Goal: Transaction & Acquisition: Purchase product/service

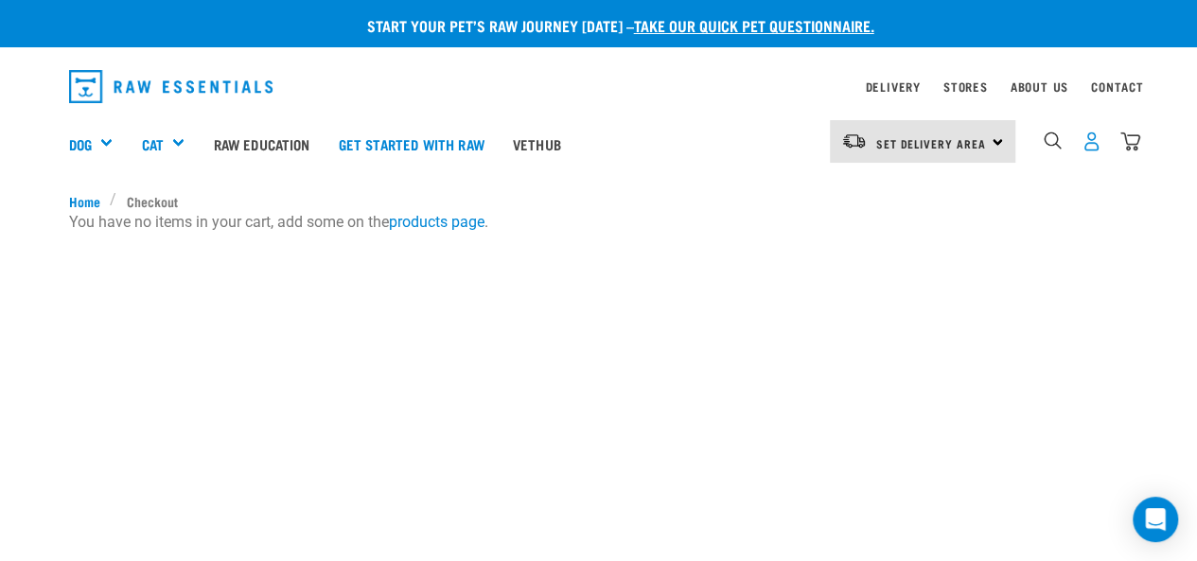
click at [1086, 138] on img "dropdown navigation" at bounding box center [1092, 142] width 20 height 20
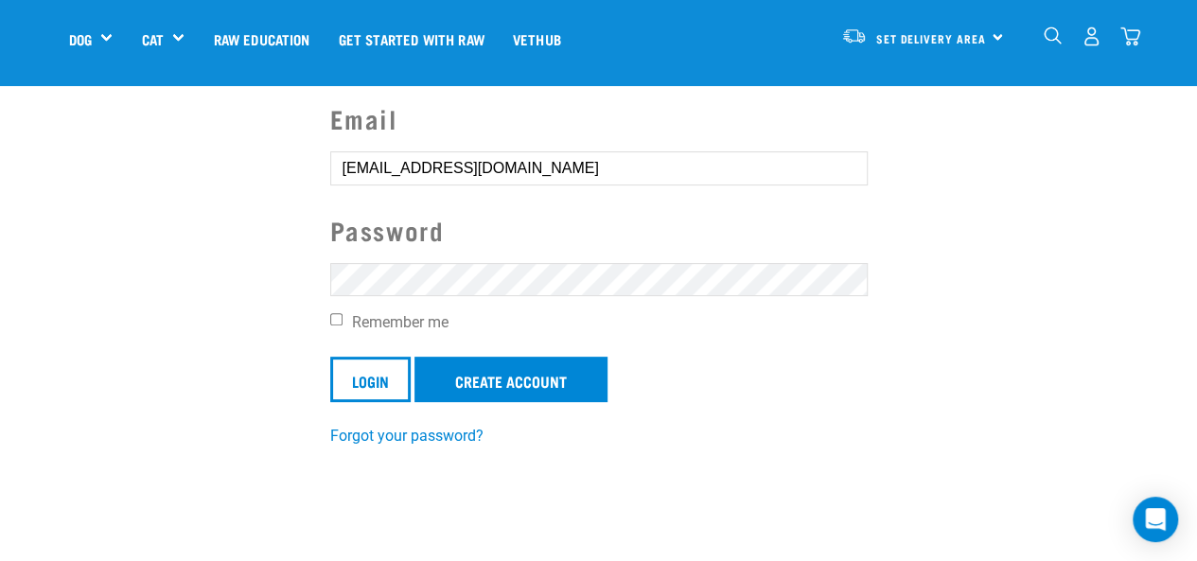
scroll to position [157, 0]
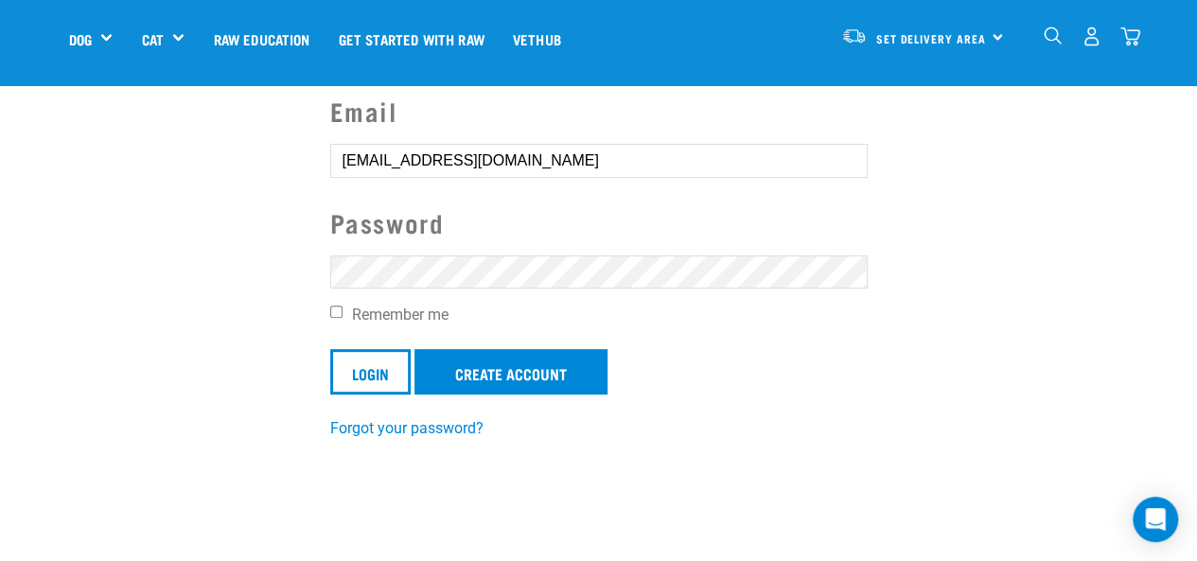
click at [330, 349] on input "Login" at bounding box center [370, 371] width 80 height 45
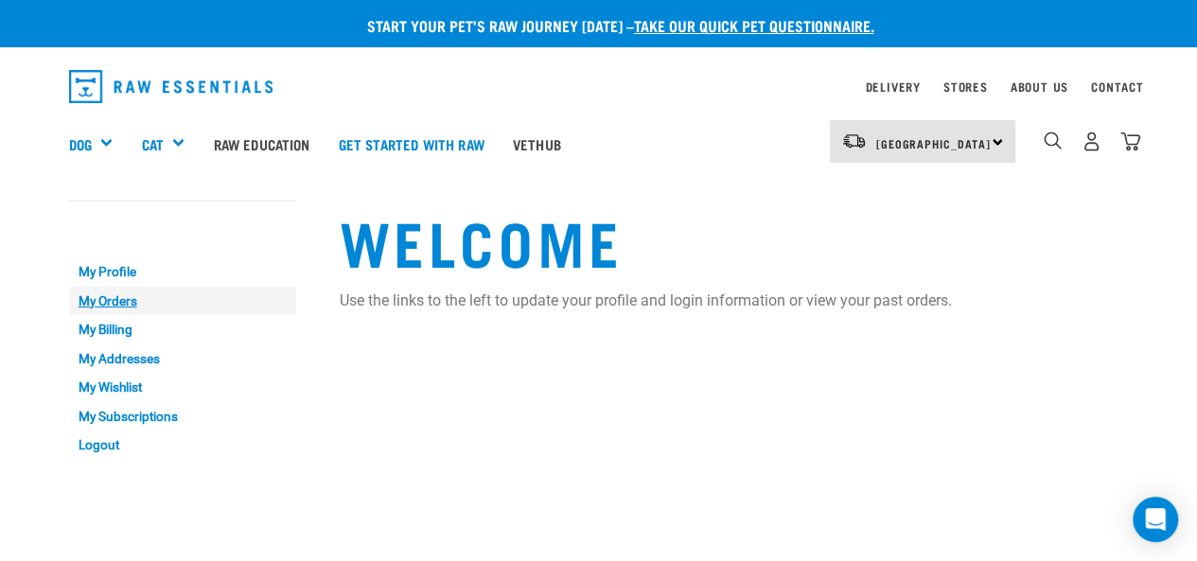
click at [104, 296] on link "My Orders" at bounding box center [182, 301] width 227 height 29
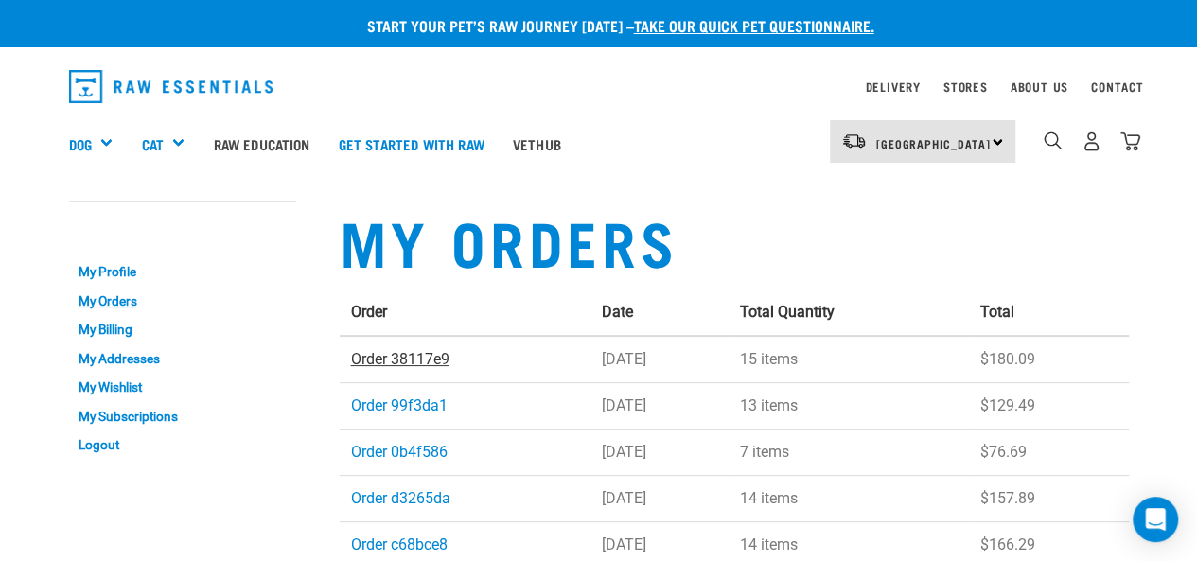
click at [401, 355] on link "Order 38117e9" at bounding box center [400, 359] width 98 height 18
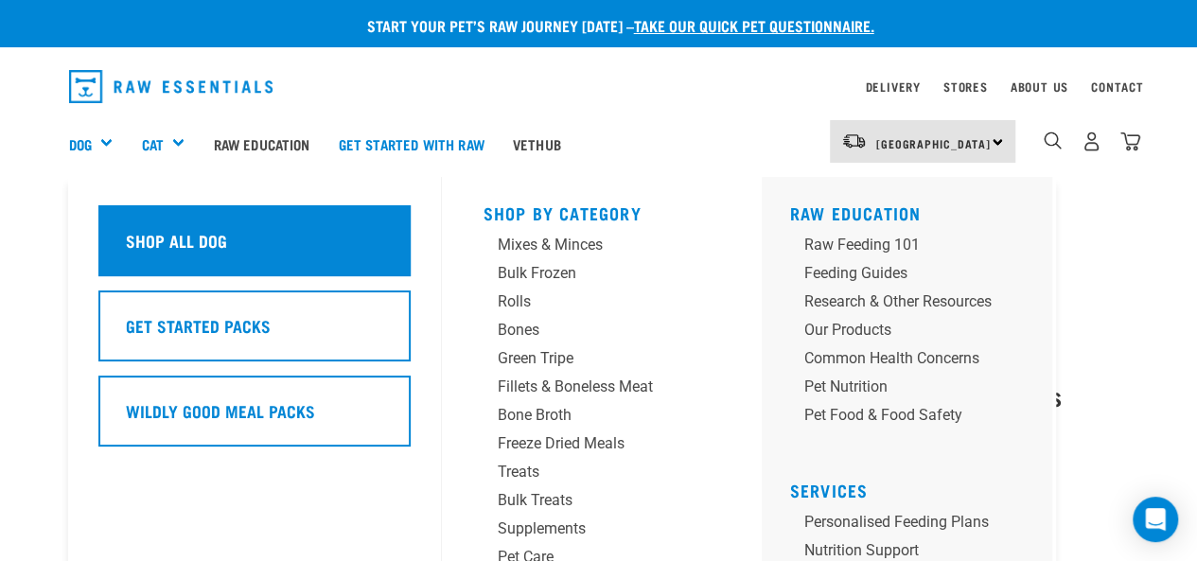
click at [146, 241] on h5 "Shop All Dog" at bounding box center [176, 240] width 101 height 25
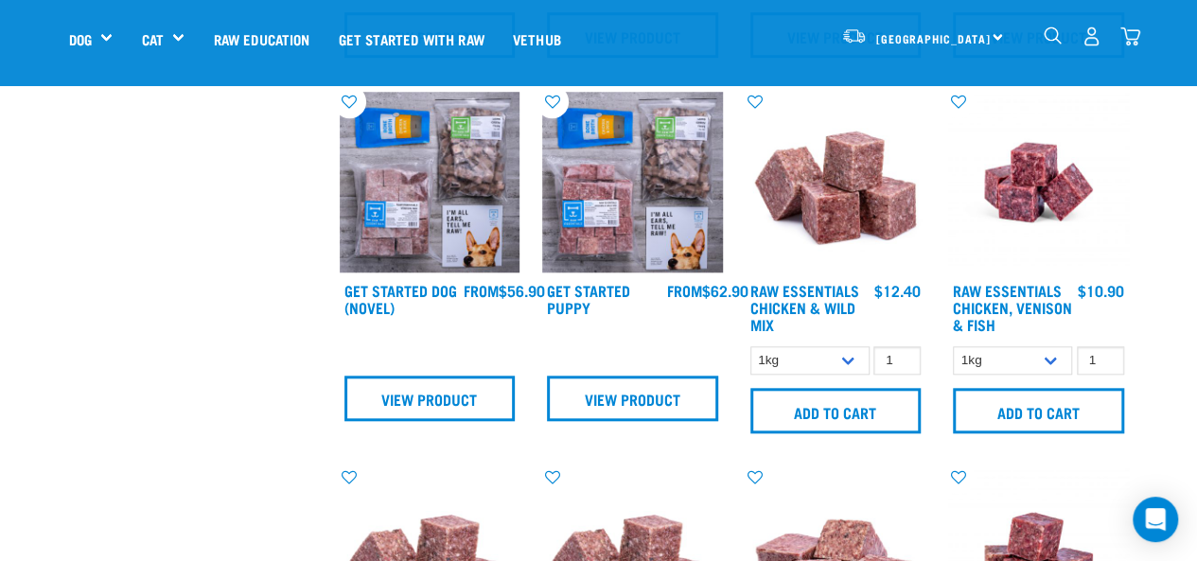
scroll to position [807, 0]
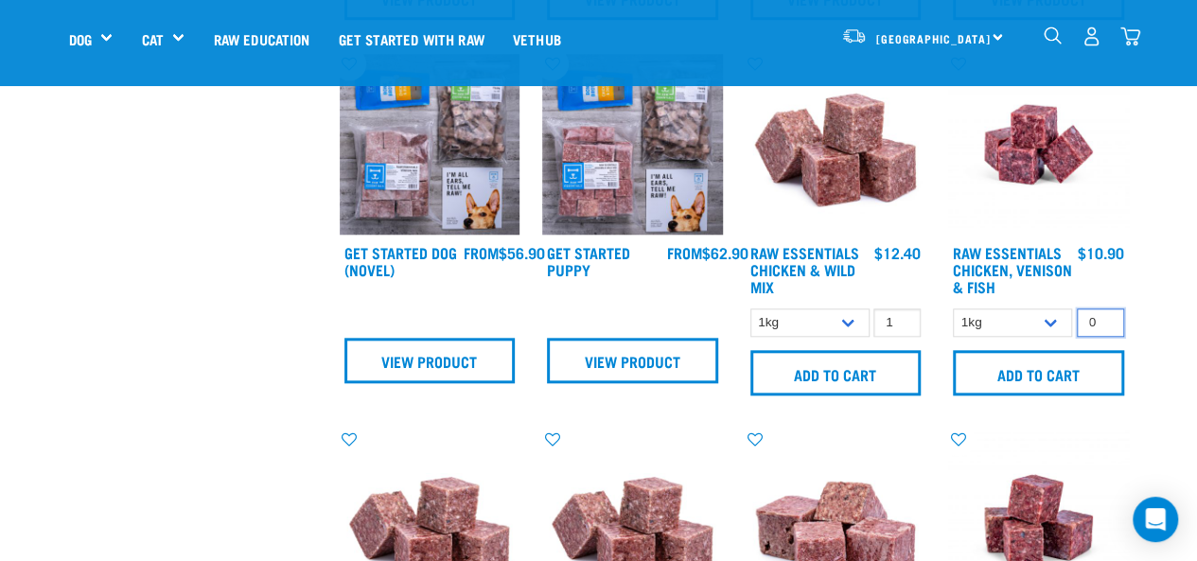
click at [1105, 337] on input "0" at bounding box center [1100, 323] width 47 height 29
click at [1104, 329] on input "1" at bounding box center [1100, 323] width 47 height 29
click at [1104, 329] on input "2" at bounding box center [1100, 323] width 47 height 29
click at [1104, 329] on input "3" at bounding box center [1100, 323] width 47 height 29
click at [1104, 329] on input "4" at bounding box center [1100, 323] width 47 height 29
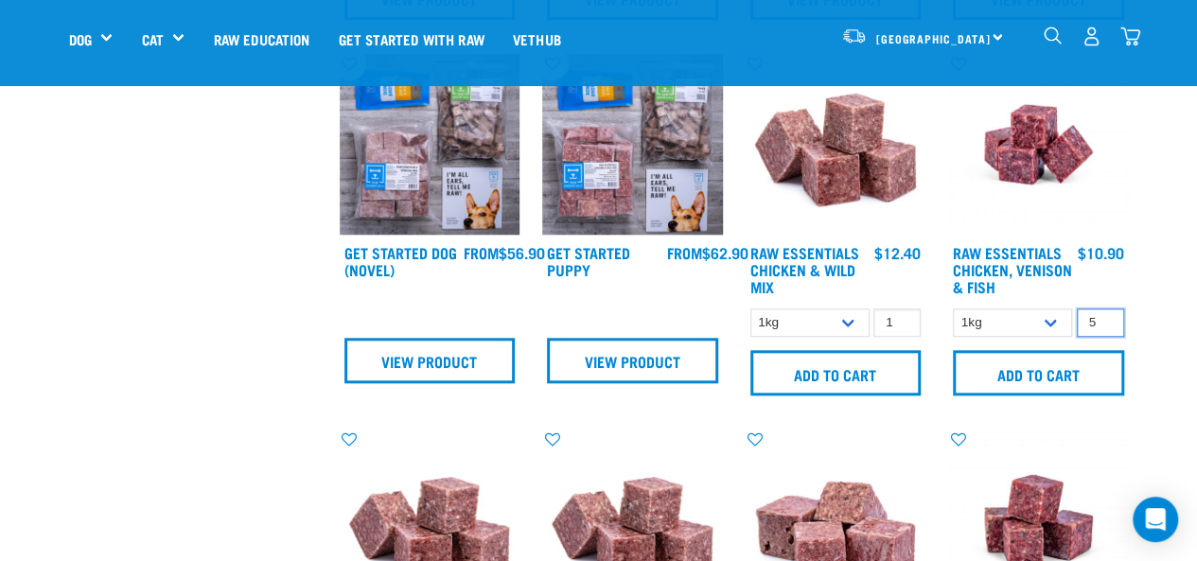
click at [1104, 329] on input "5" at bounding box center [1100, 323] width 47 height 29
click at [1104, 329] on input "6" at bounding box center [1100, 323] width 47 height 29
type input "7"
click at [1104, 329] on input "7" at bounding box center [1100, 323] width 47 height 29
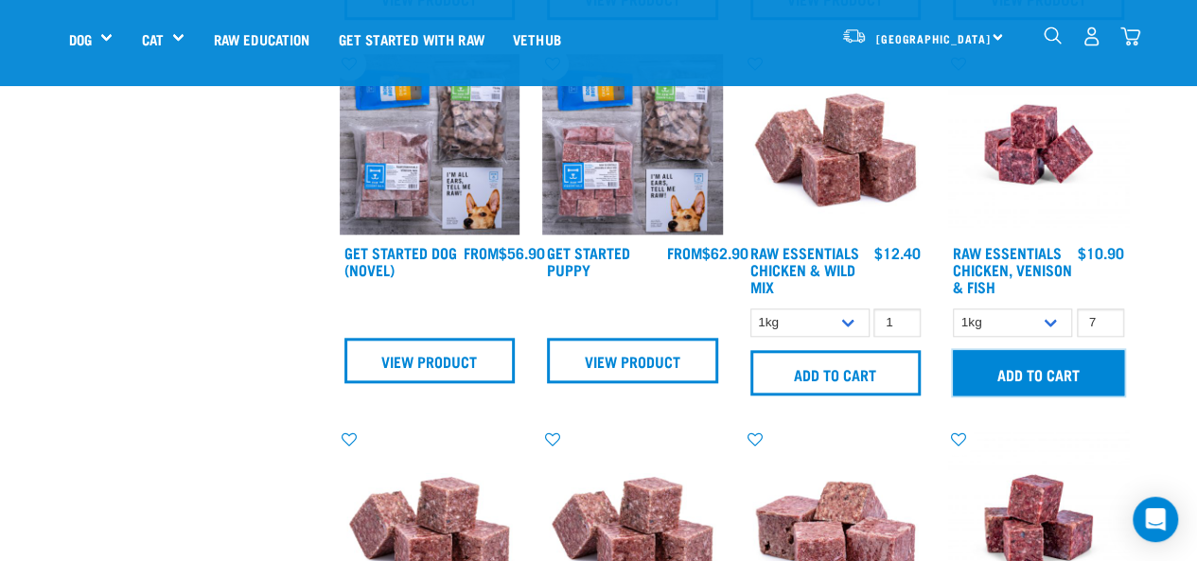
click at [1047, 378] on input "Add to cart" at bounding box center [1038, 372] width 171 height 45
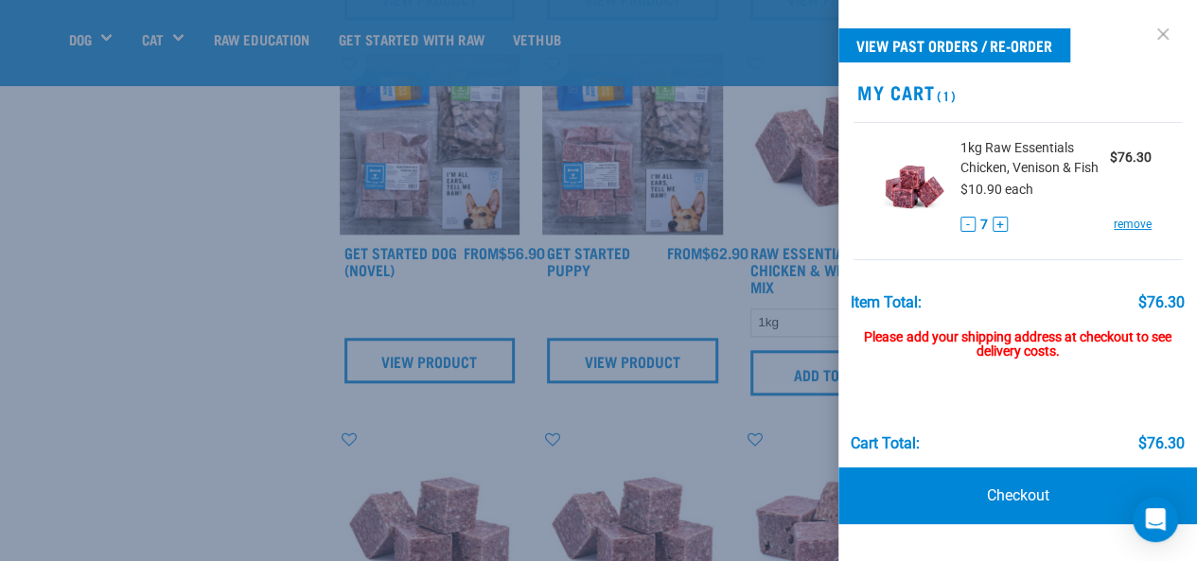
click at [1159, 24] on link at bounding box center [1163, 34] width 30 height 30
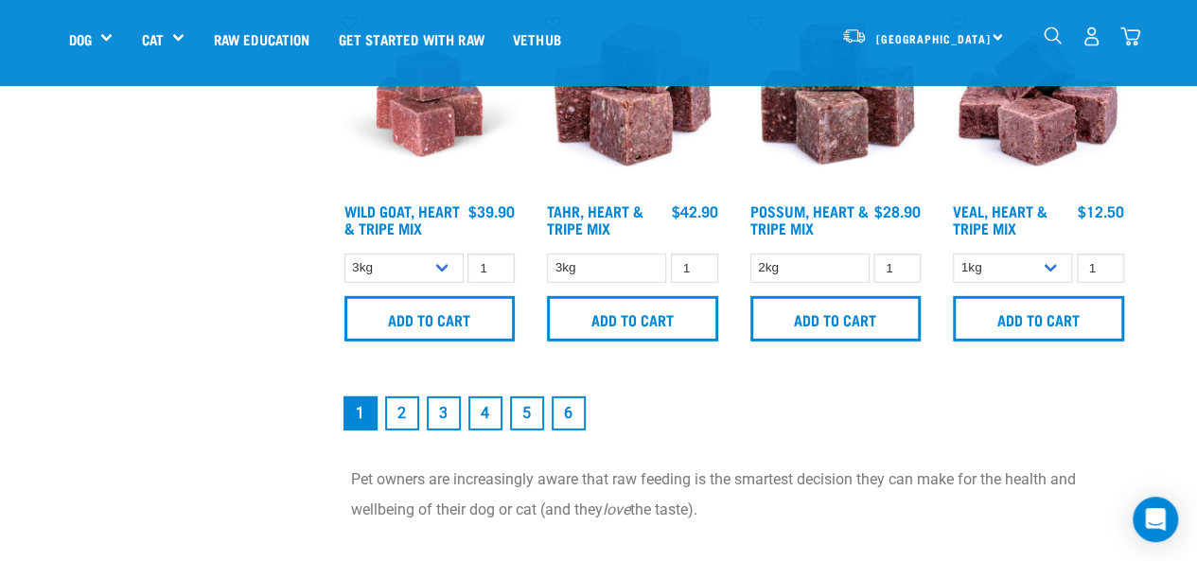
scroll to position [2779, 0]
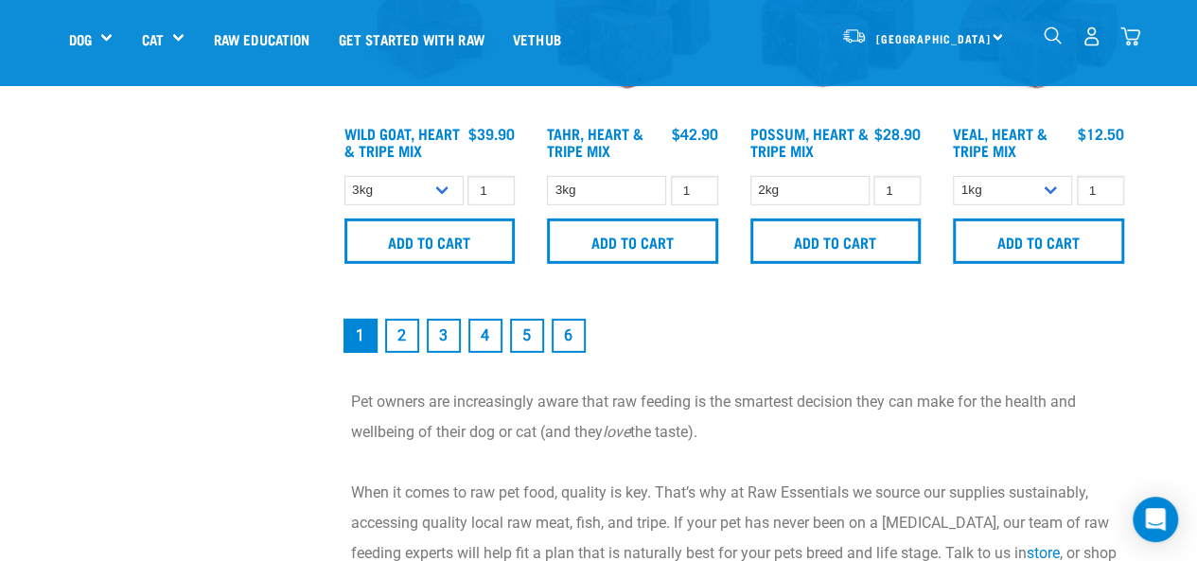
click at [402, 341] on link "2" at bounding box center [402, 336] width 34 height 34
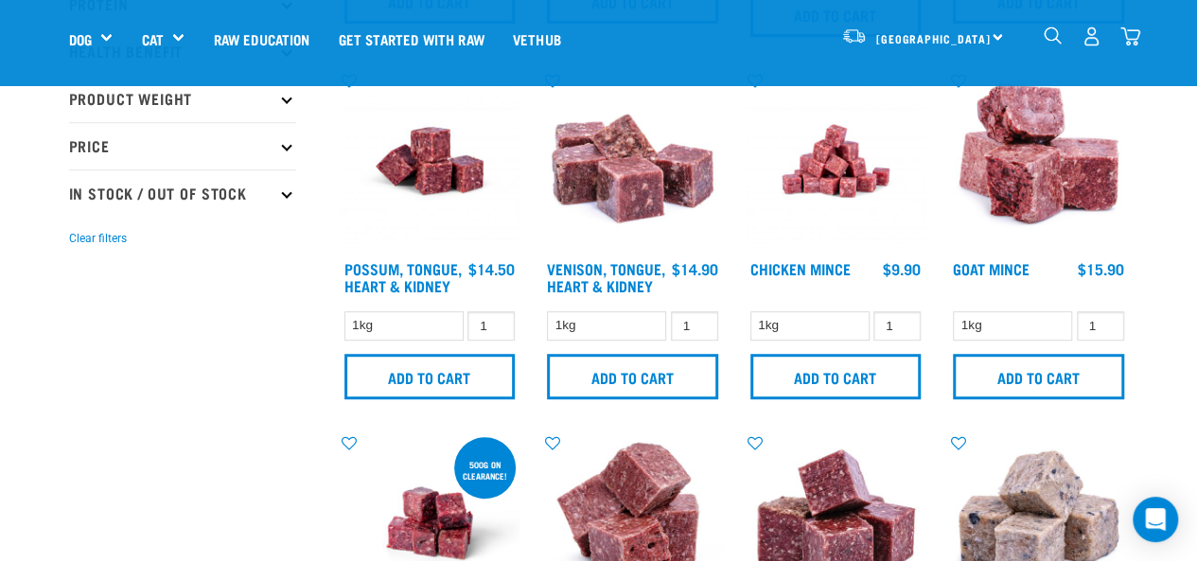
scroll to position [456, 0]
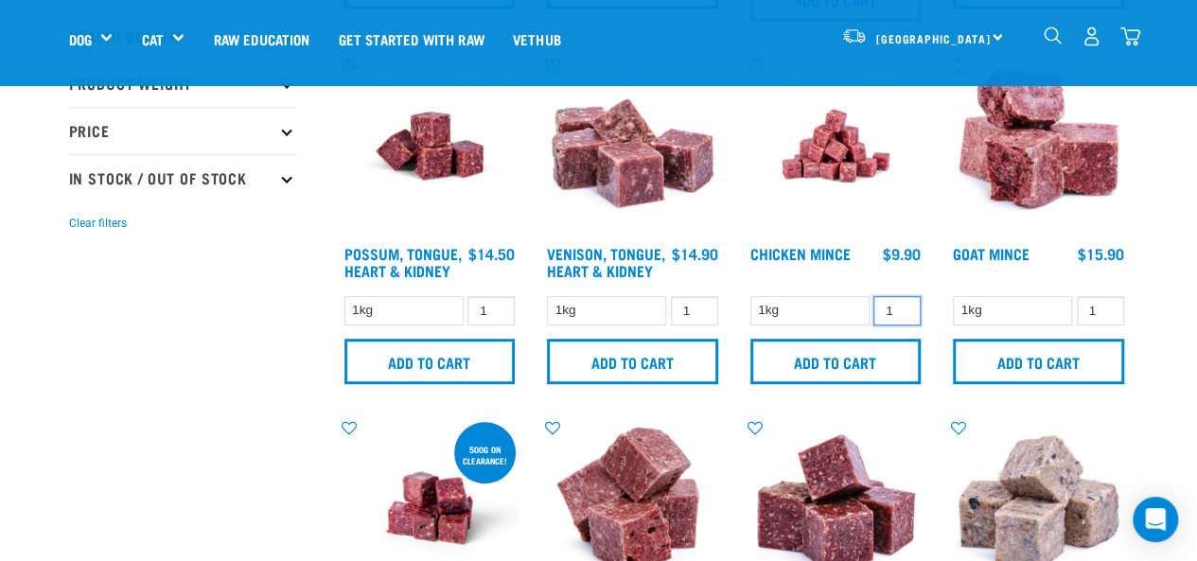
click at [899, 301] on input "1" at bounding box center [897, 310] width 47 height 29
click at [902, 307] on input "2" at bounding box center [897, 310] width 47 height 29
click at [902, 307] on input "4" at bounding box center [897, 310] width 47 height 29
type input "3"
click at [903, 313] on input "3" at bounding box center [897, 310] width 47 height 29
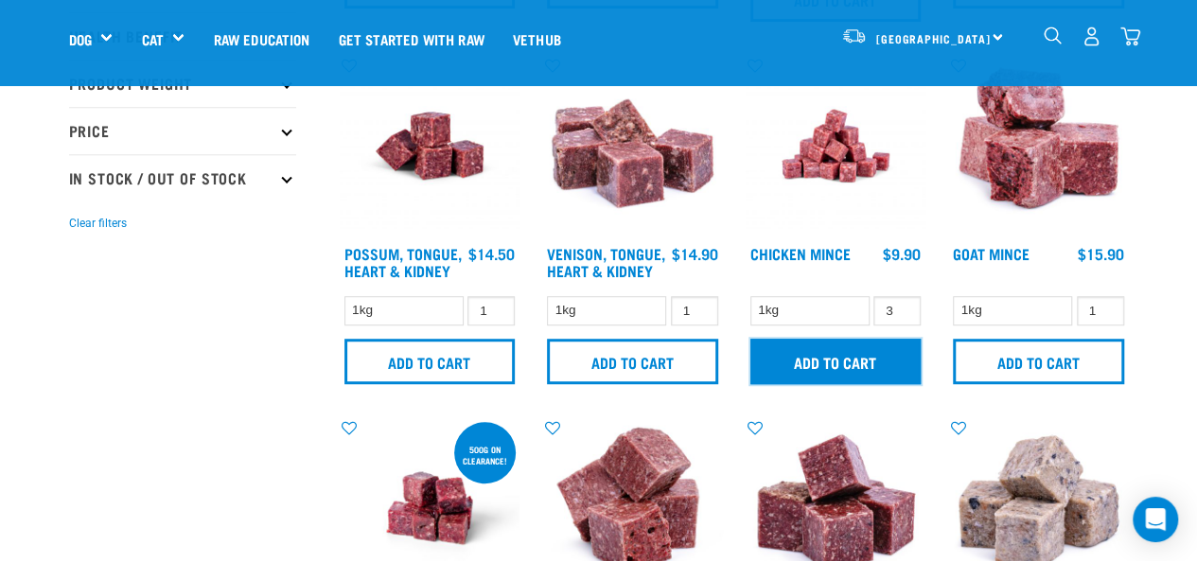
click at [826, 351] on input "Add to cart" at bounding box center [835, 361] width 171 height 45
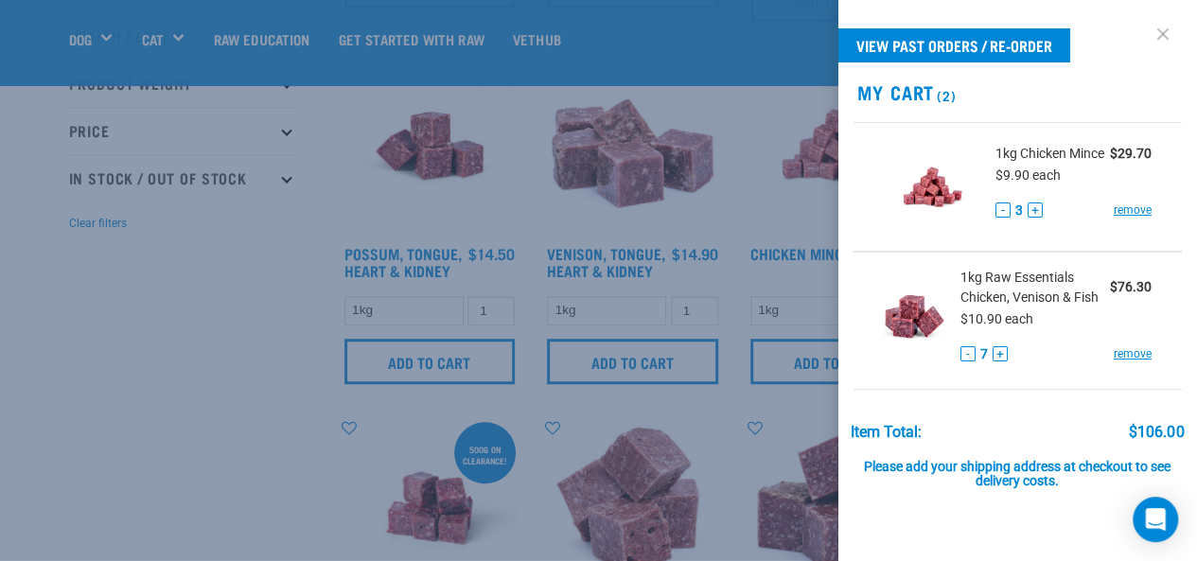
click at [1148, 28] on link at bounding box center [1163, 34] width 30 height 30
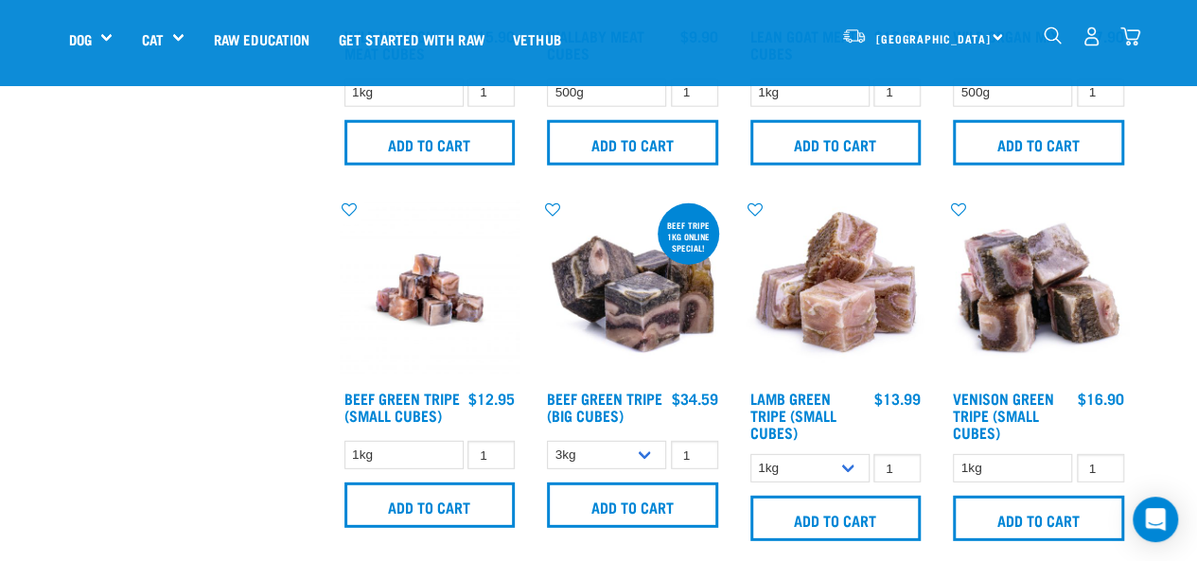
scroll to position [2652, 0]
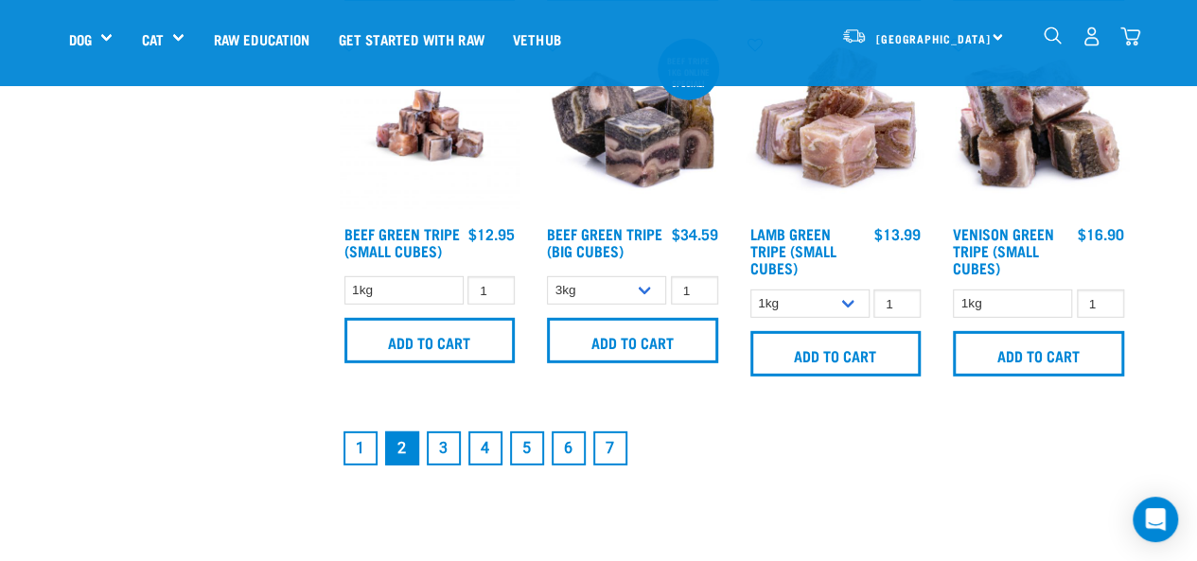
click at [433, 443] on link "3" at bounding box center [444, 449] width 34 height 34
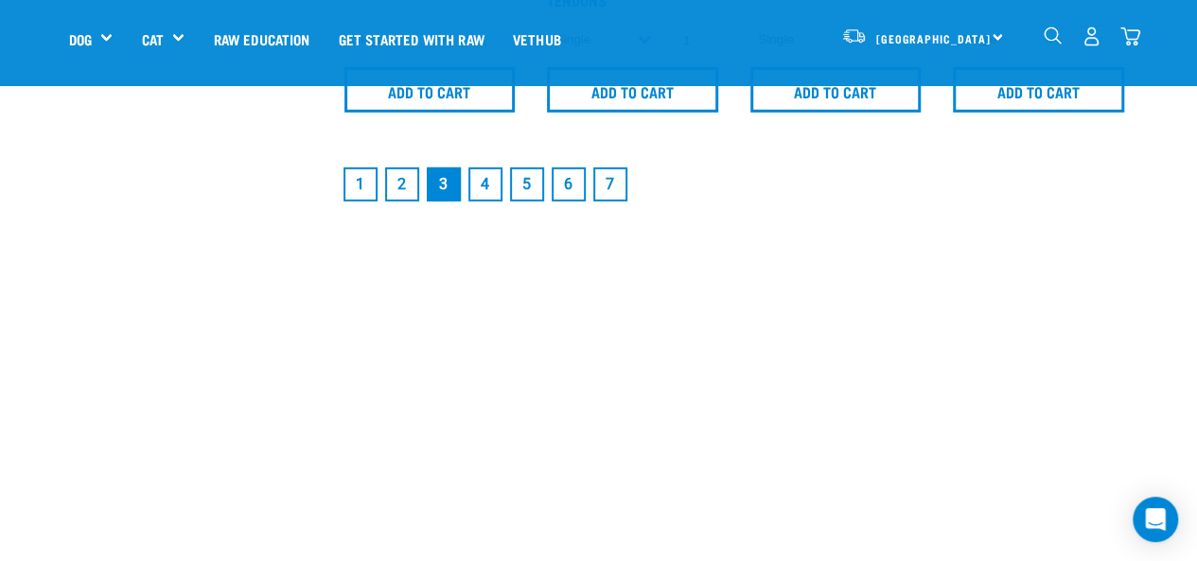
scroll to position [2953, 0]
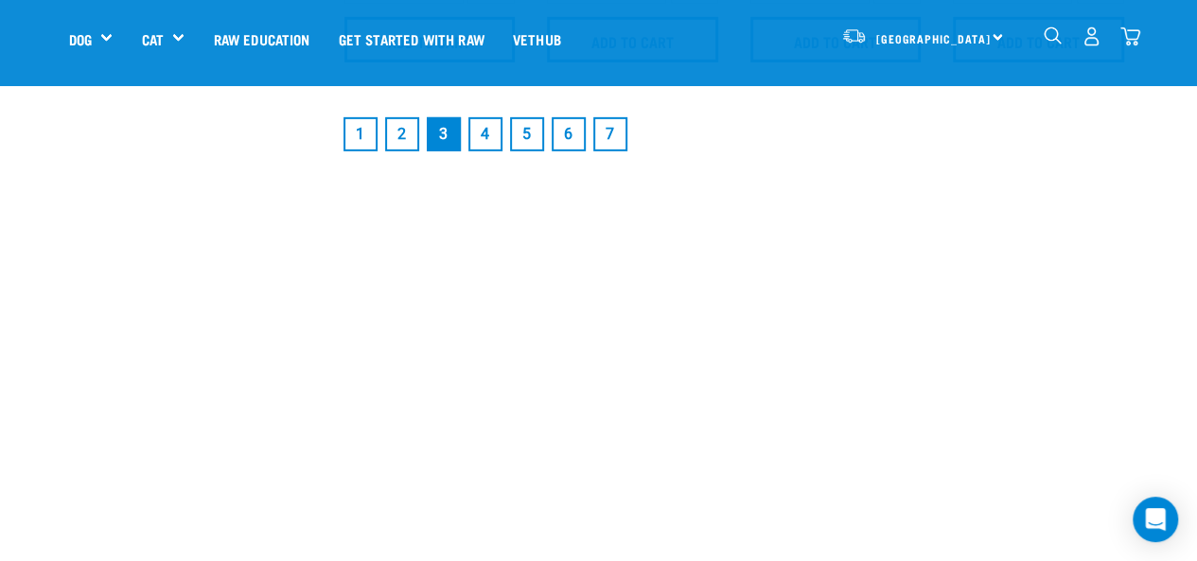
click at [400, 135] on link "2" at bounding box center [402, 134] width 34 height 34
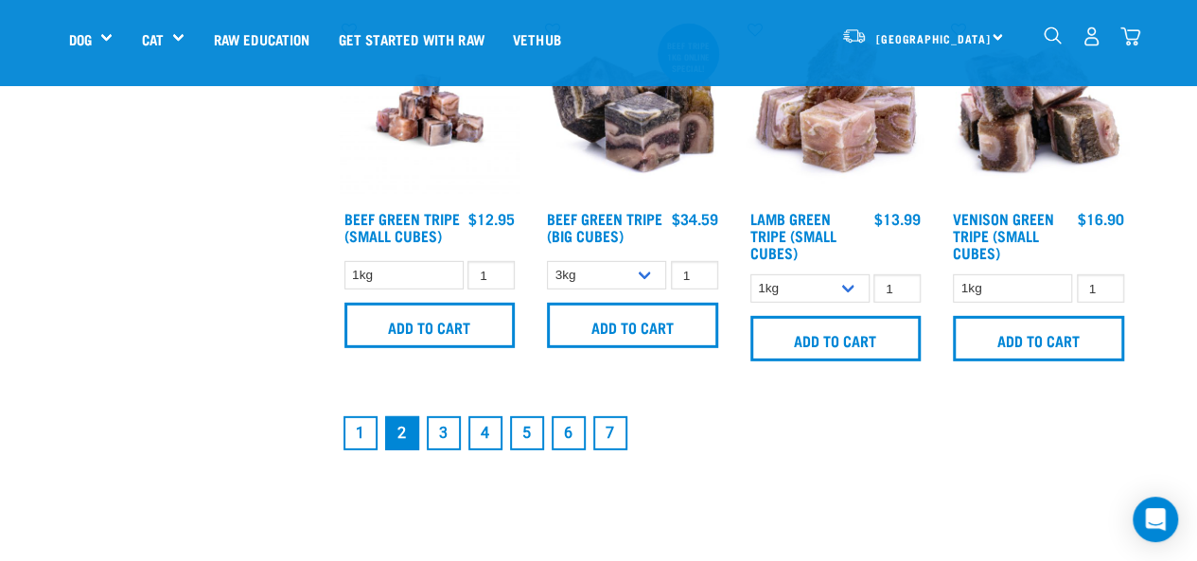
scroll to position [2740, 0]
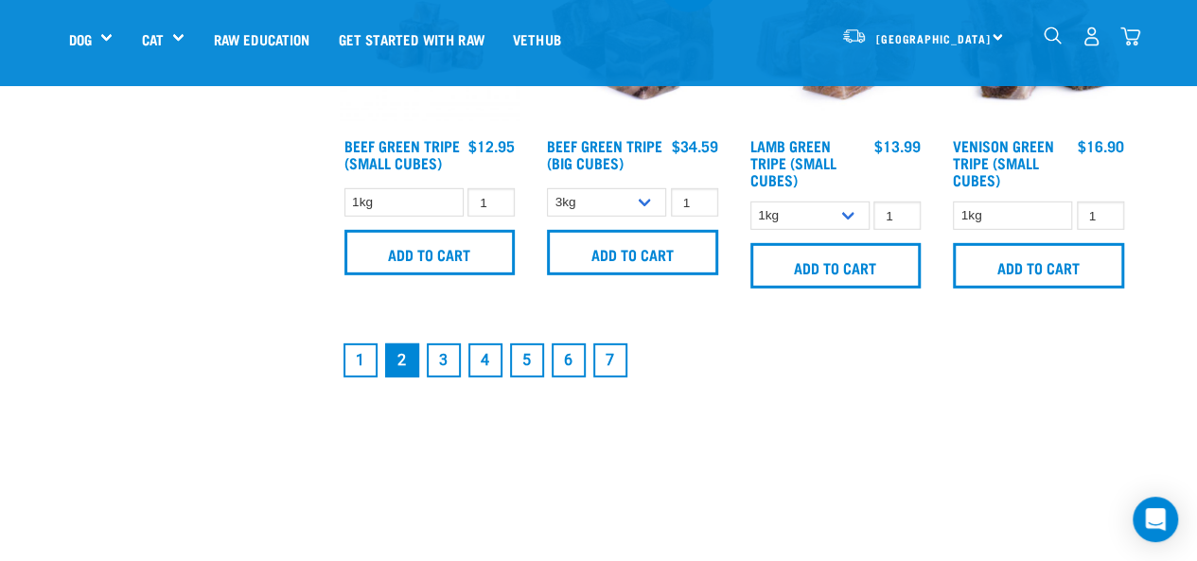
click at [352, 346] on link "1" at bounding box center [361, 361] width 34 height 34
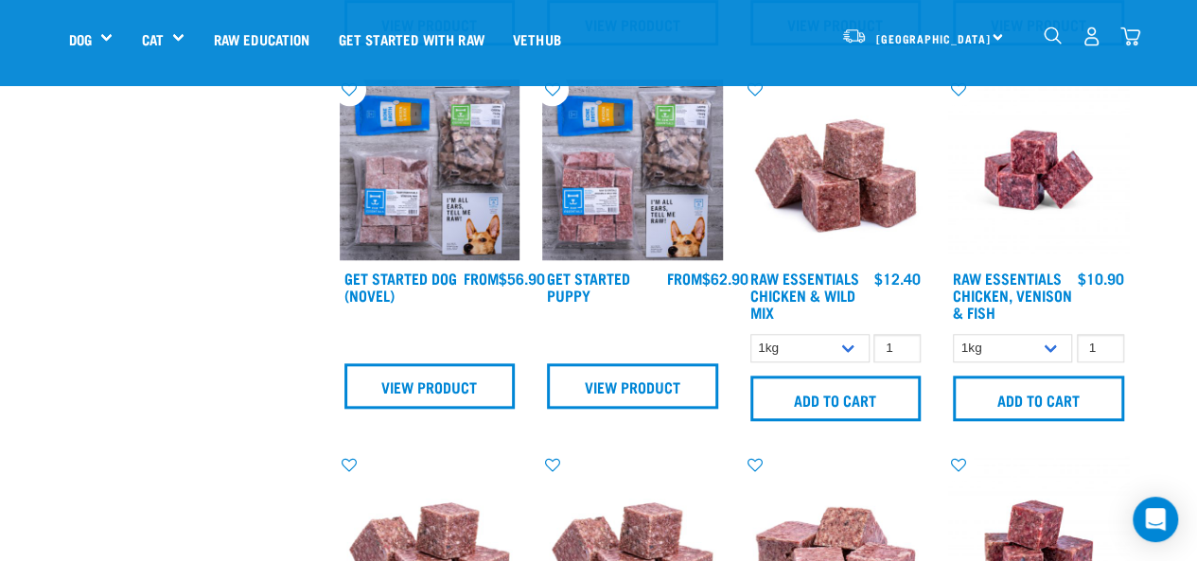
scroll to position [782, 0]
click at [1105, 355] on input "2" at bounding box center [1100, 348] width 47 height 29
click at [1105, 355] on input "3" at bounding box center [1100, 348] width 47 height 29
click at [1105, 355] on input "4" at bounding box center [1100, 348] width 47 height 29
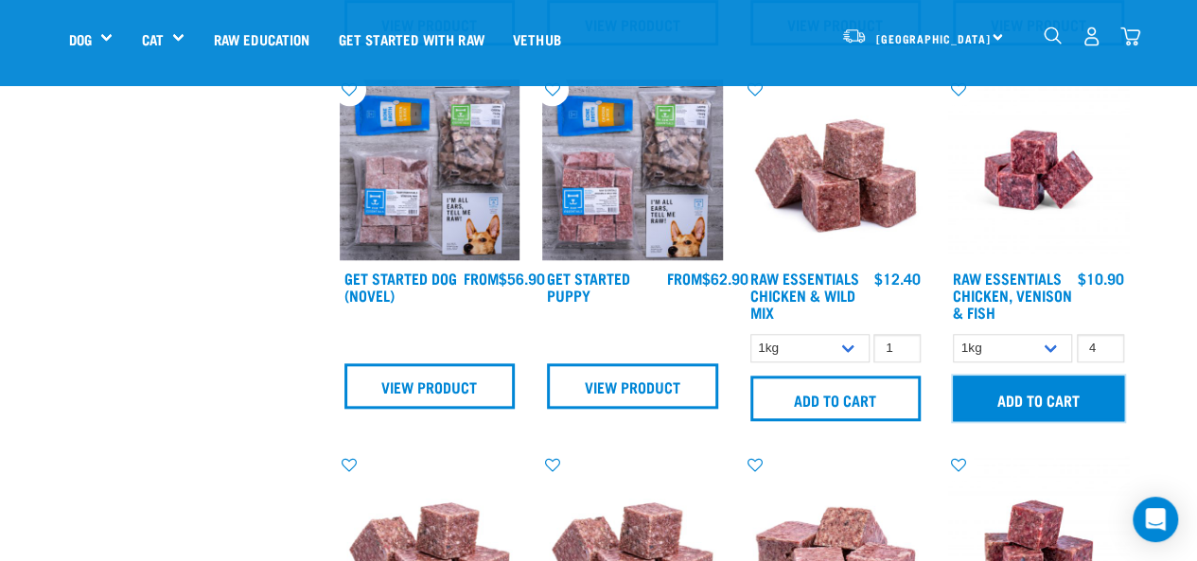
click at [1043, 395] on input "Add to cart" at bounding box center [1038, 398] width 171 height 45
click at [1022, 414] on input "Add to cart" at bounding box center [1038, 398] width 171 height 45
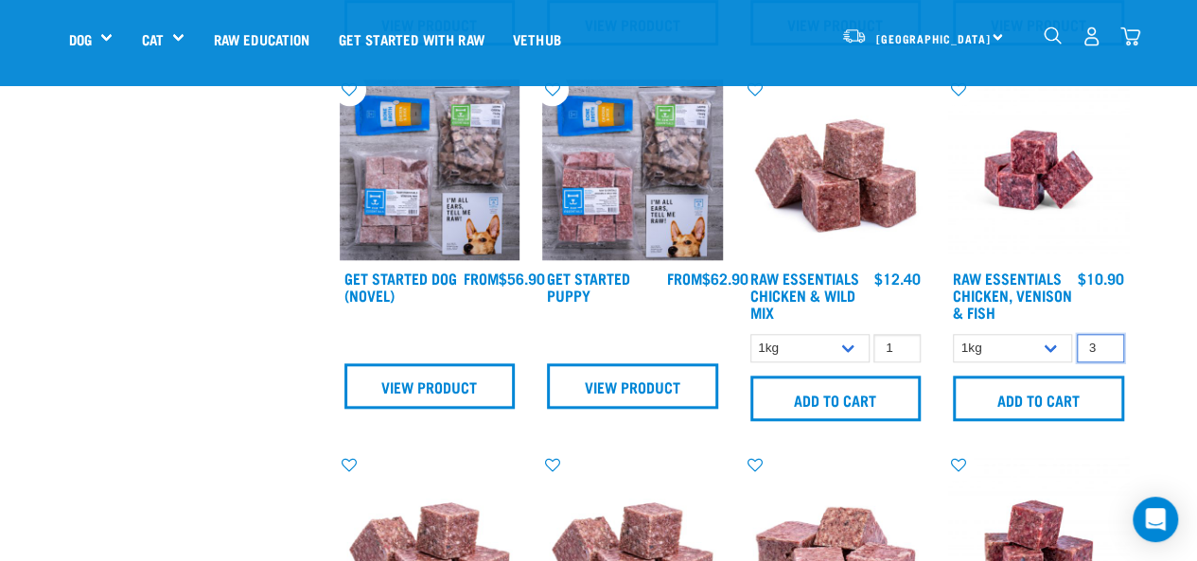
click at [1104, 362] on input "3" at bounding box center [1100, 348] width 47 height 29
click at [1104, 362] on input "2" at bounding box center [1100, 348] width 47 height 29
click at [1104, 362] on input "1" at bounding box center [1100, 348] width 47 height 29
click at [1104, 356] on input "2" at bounding box center [1100, 348] width 47 height 29
type input "3"
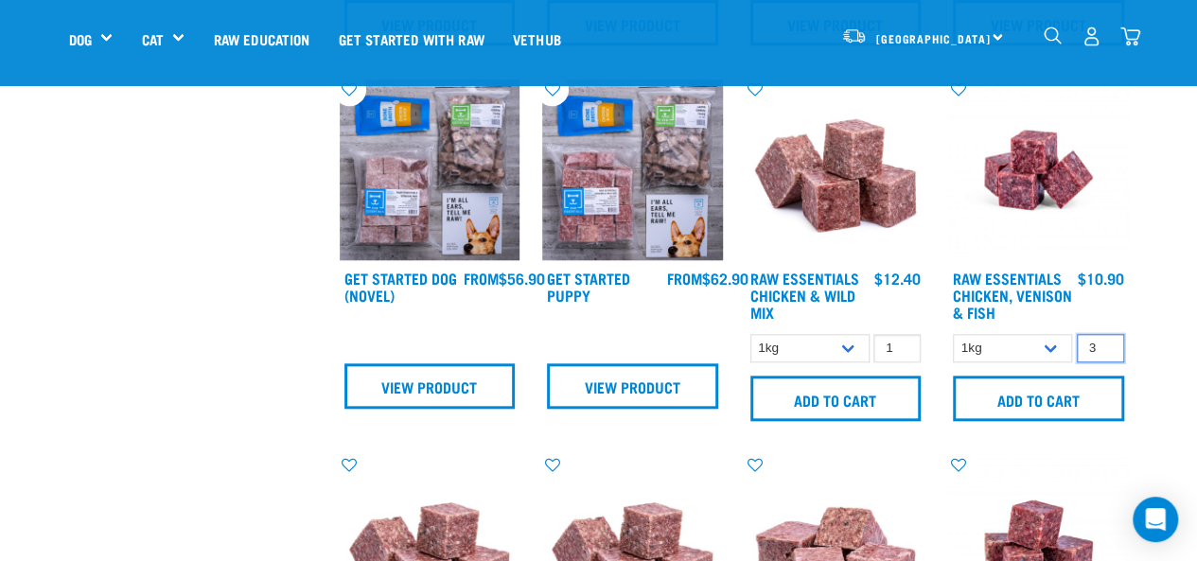
click at [1104, 356] on input "3" at bounding box center [1100, 348] width 47 height 29
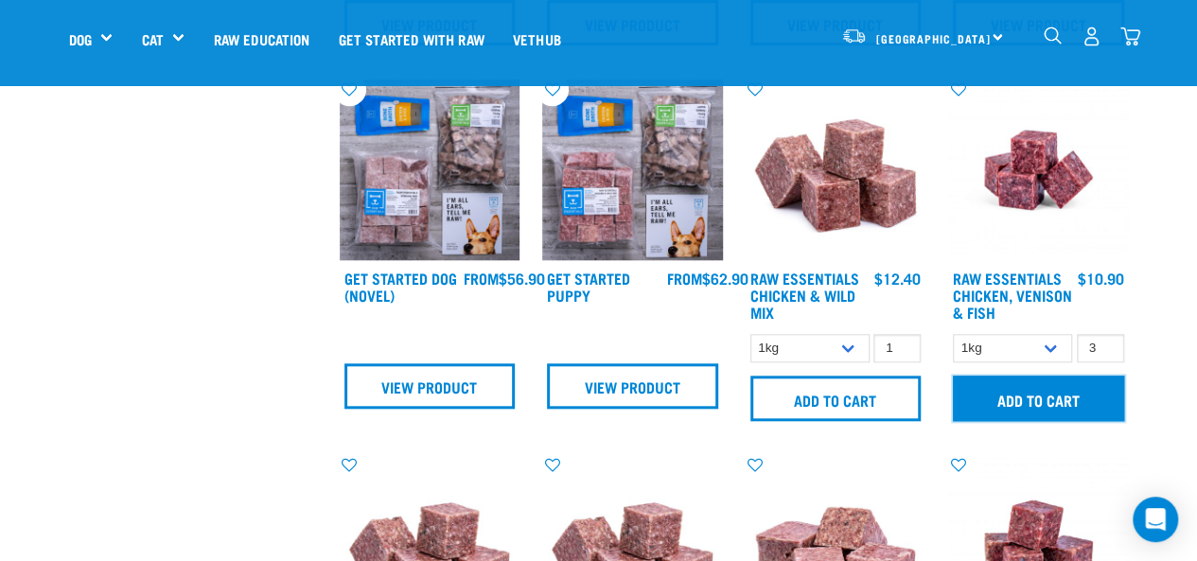
click at [1037, 406] on input "Add to cart" at bounding box center [1038, 398] width 171 height 45
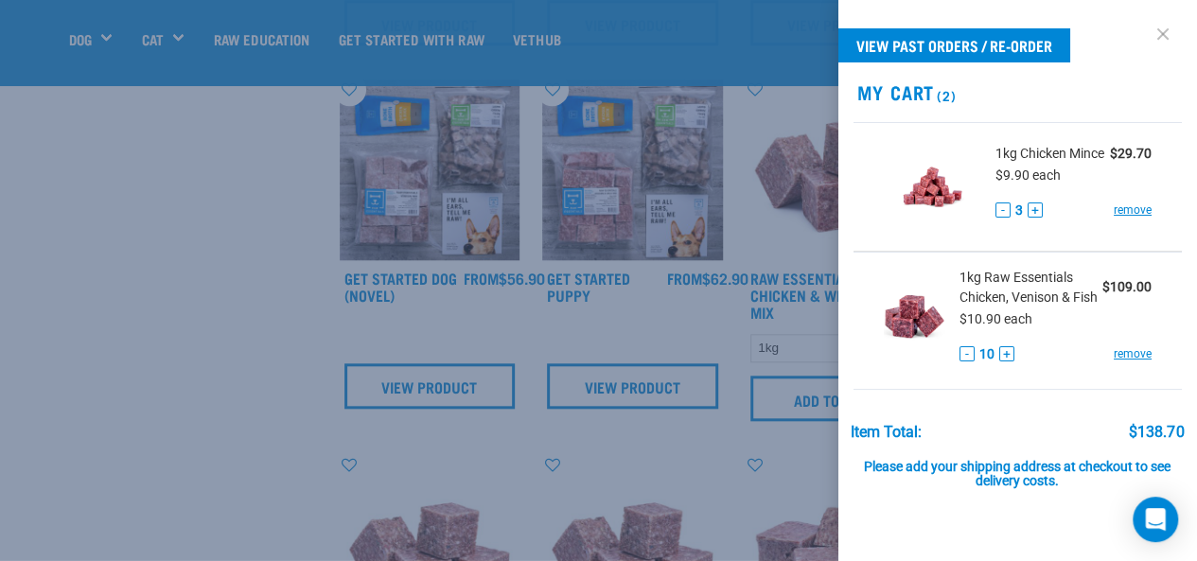
click at [1148, 26] on link at bounding box center [1163, 34] width 30 height 30
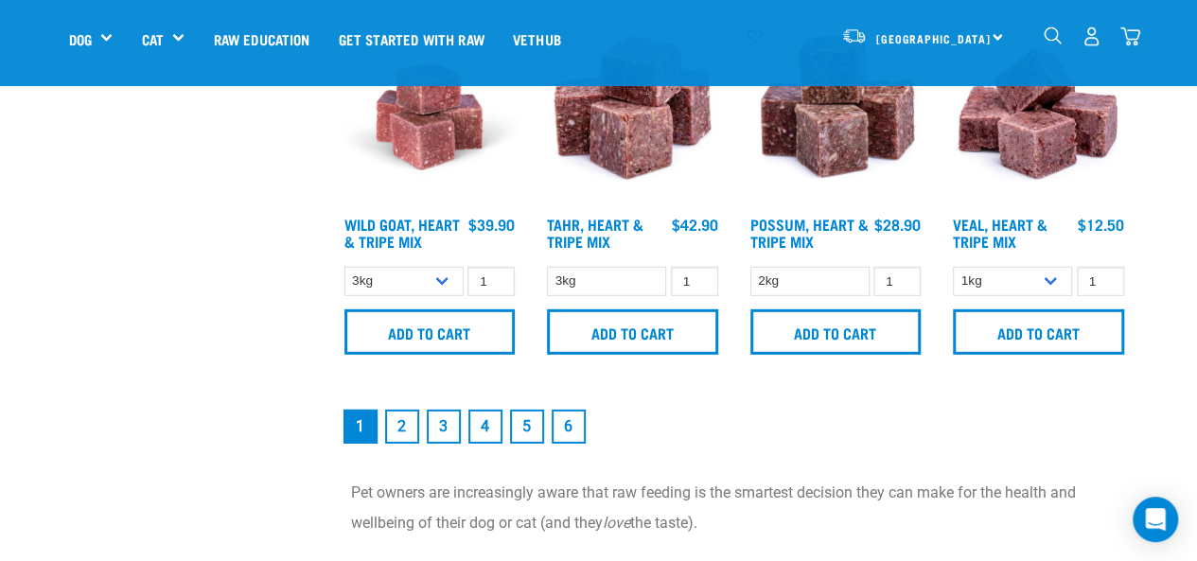
scroll to position [2739, 0]
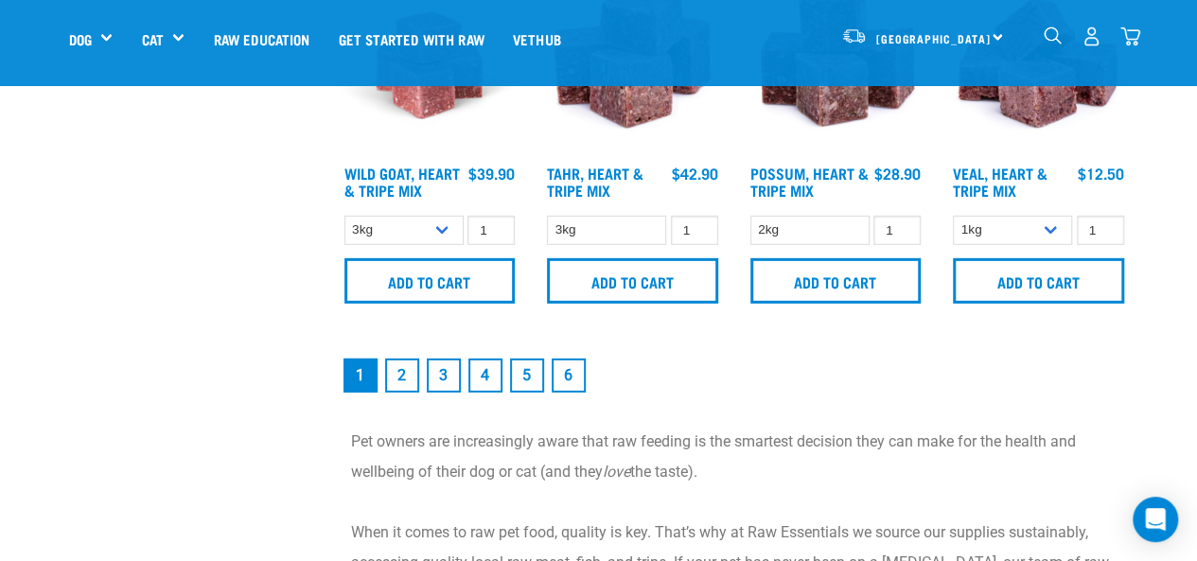
click at [397, 387] on link "2" at bounding box center [402, 376] width 34 height 34
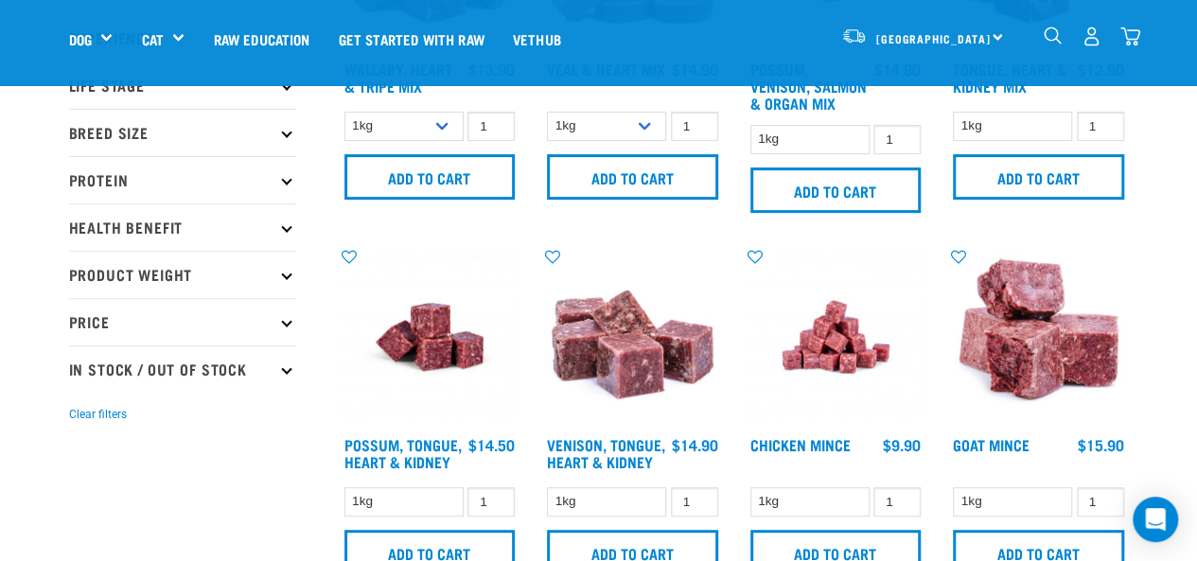
scroll to position [341, 0]
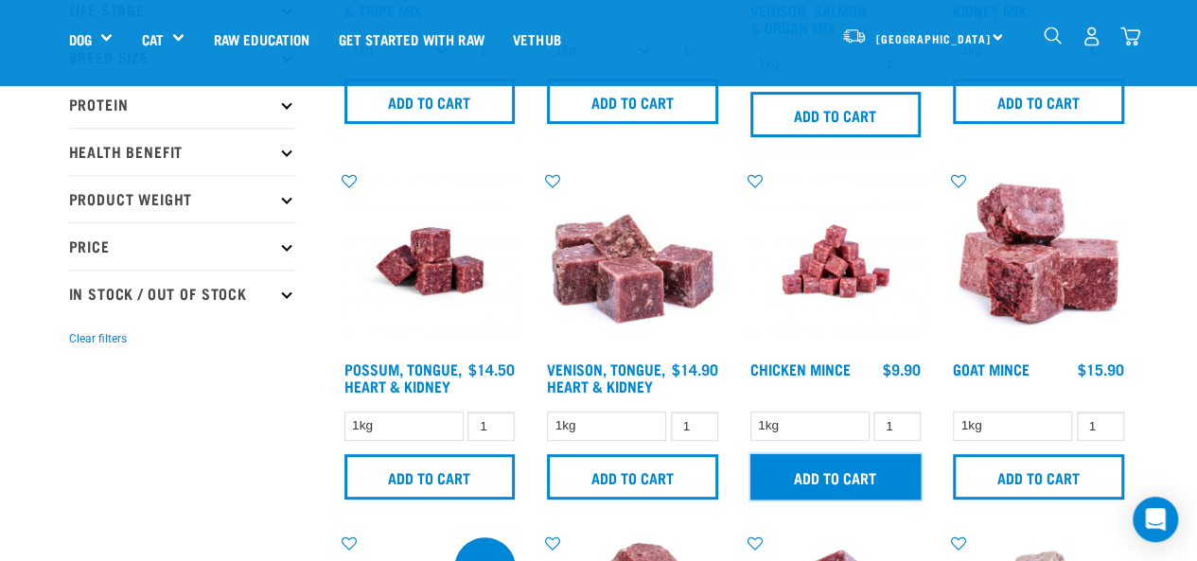
click at [859, 480] on input "Add to cart" at bounding box center [835, 476] width 171 height 45
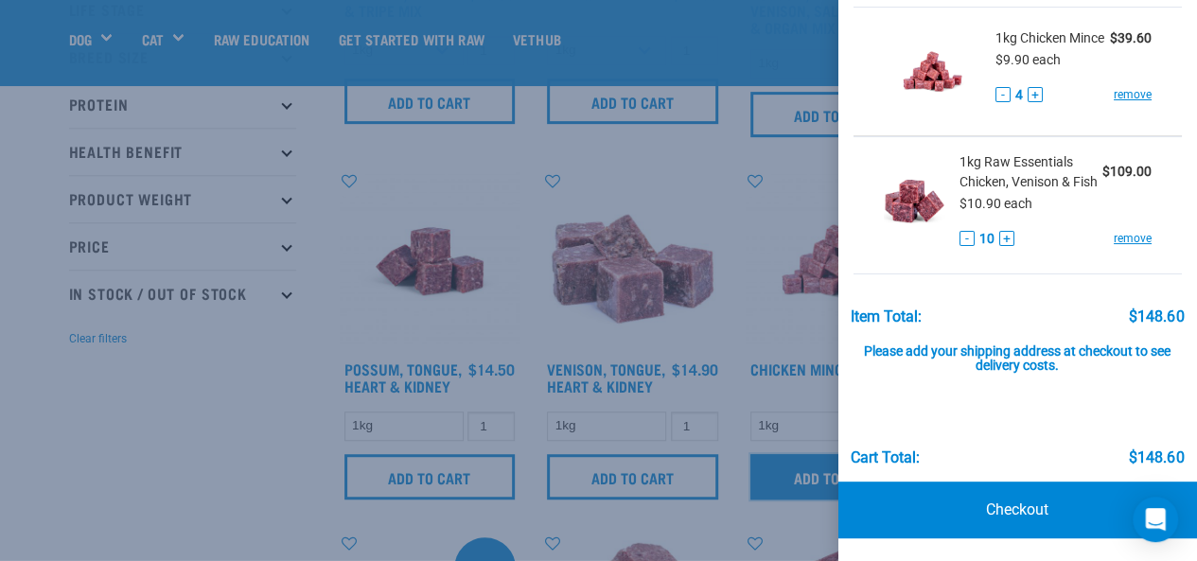
scroll to position [142, 0]
click at [988, 505] on link "Checkout" at bounding box center [1019, 510] width 360 height 57
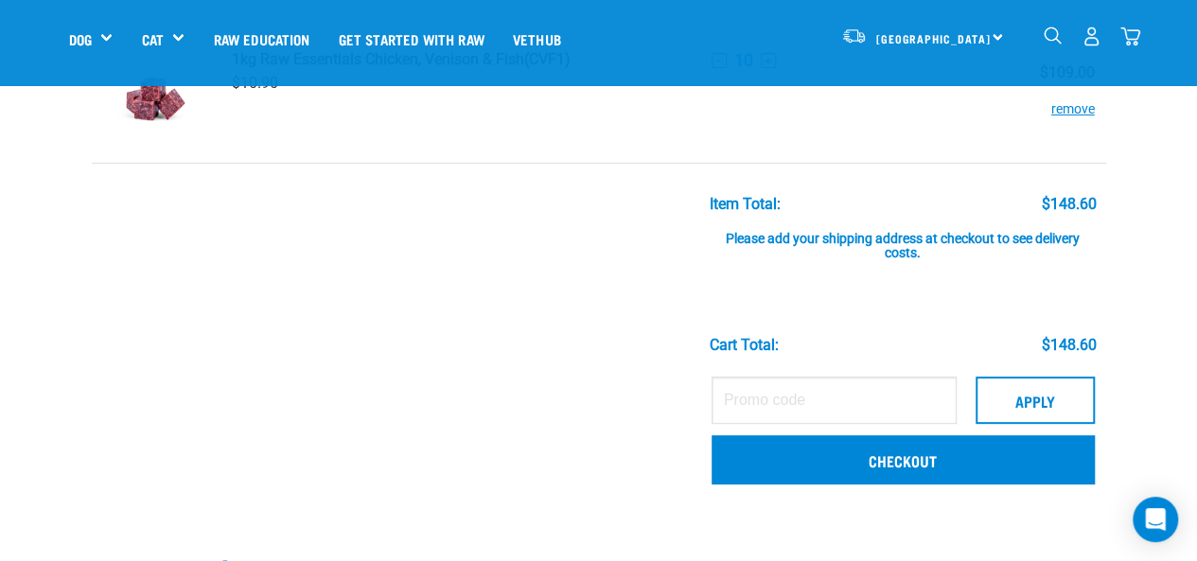
scroll to position [247, 0]
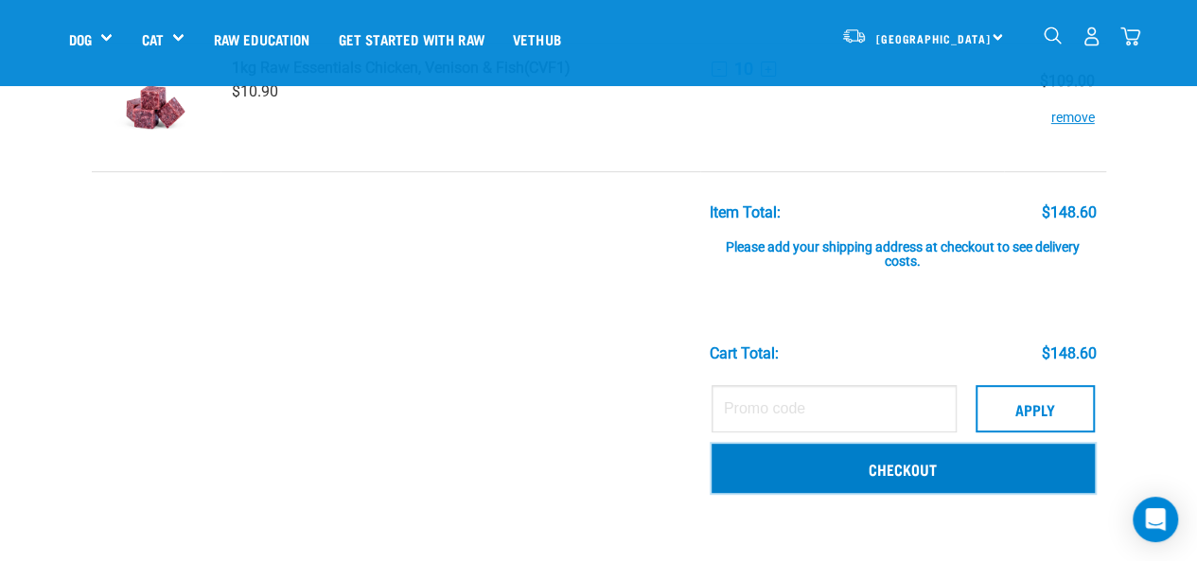
click at [862, 464] on link "Checkout" at bounding box center [903, 468] width 383 height 49
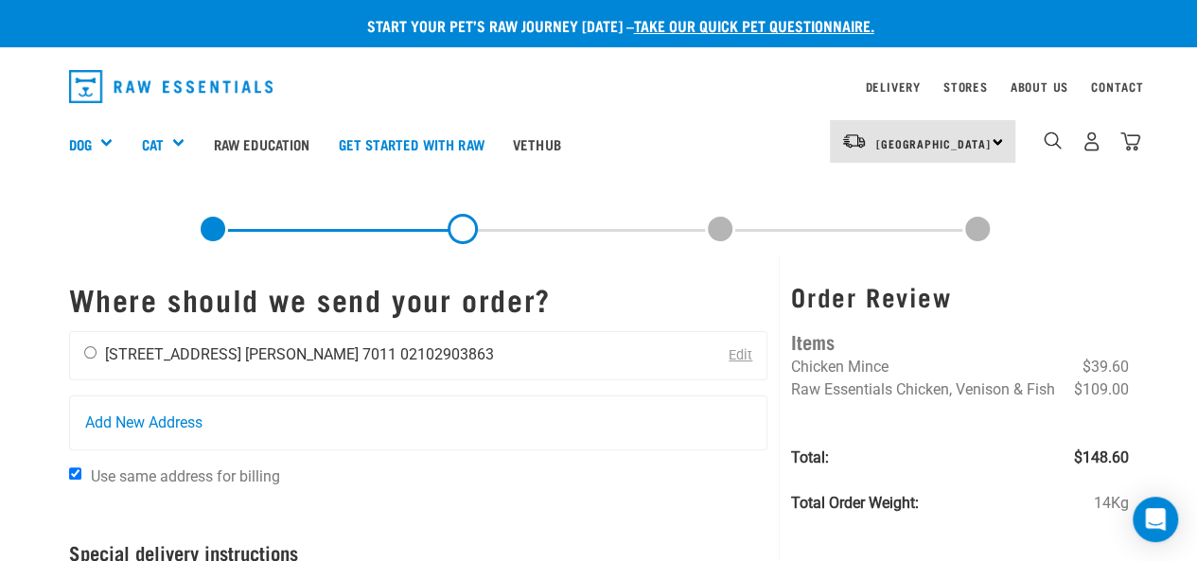
click at [91, 347] on input "radio" at bounding box center [90, 352] width 12 height 12
radio input "true"
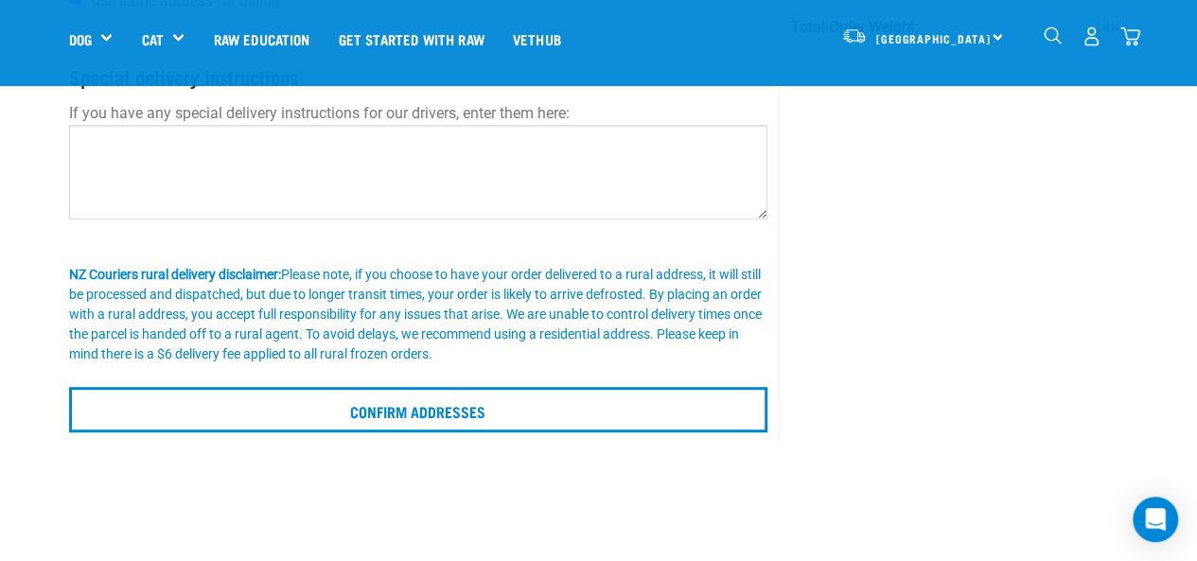
scroll to position [380, 0]
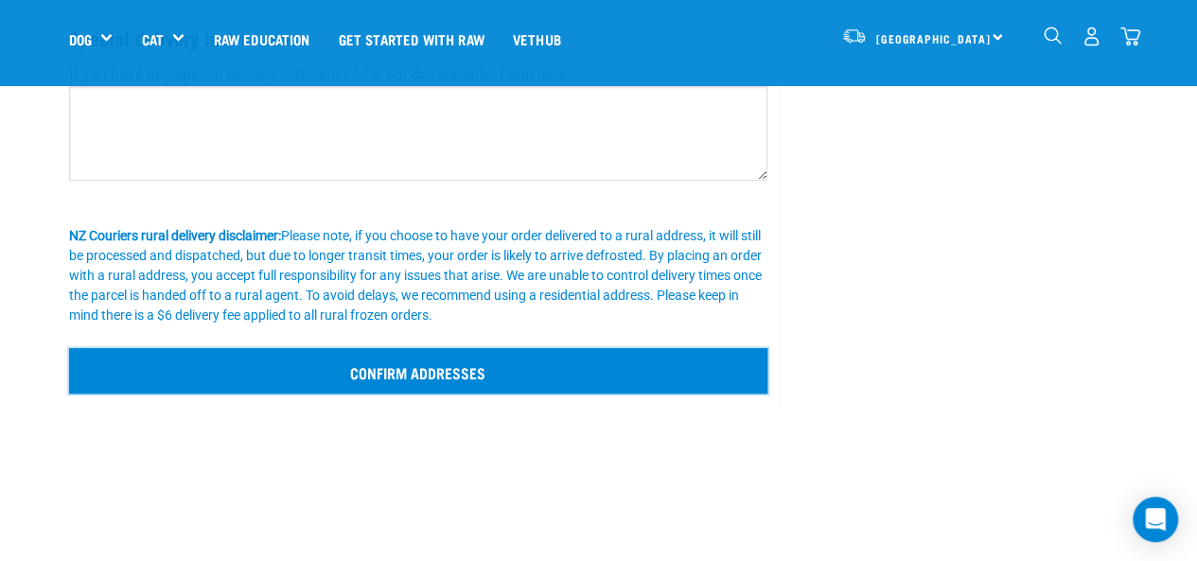
click at [397, 361] on input "Confirm addresses" at bounding box center [418, 370] width 699 height 45
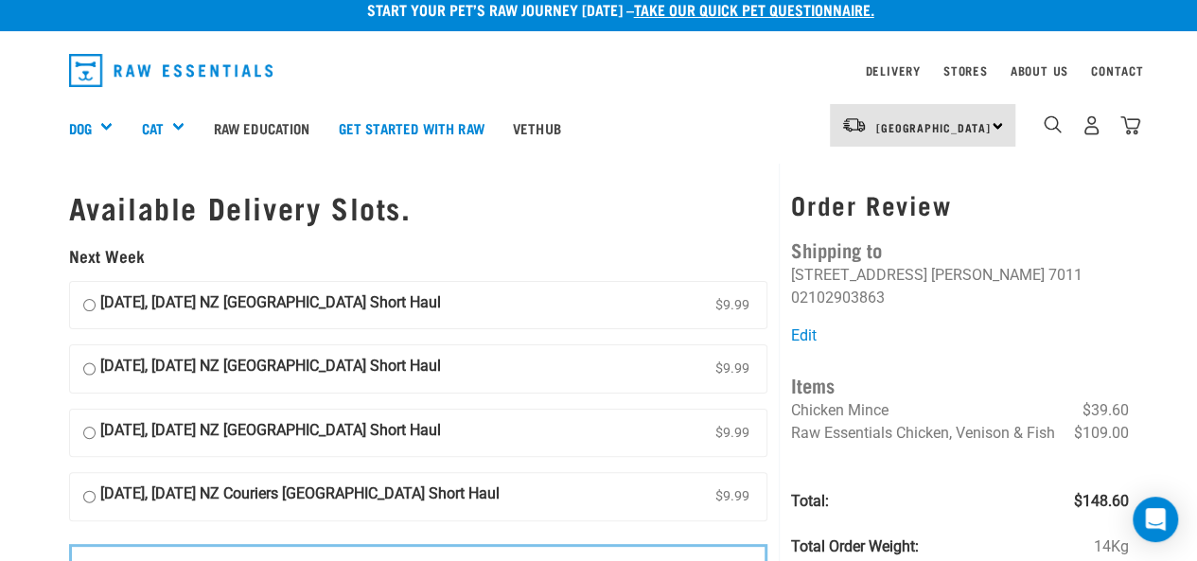
scroll to position [12, 0]
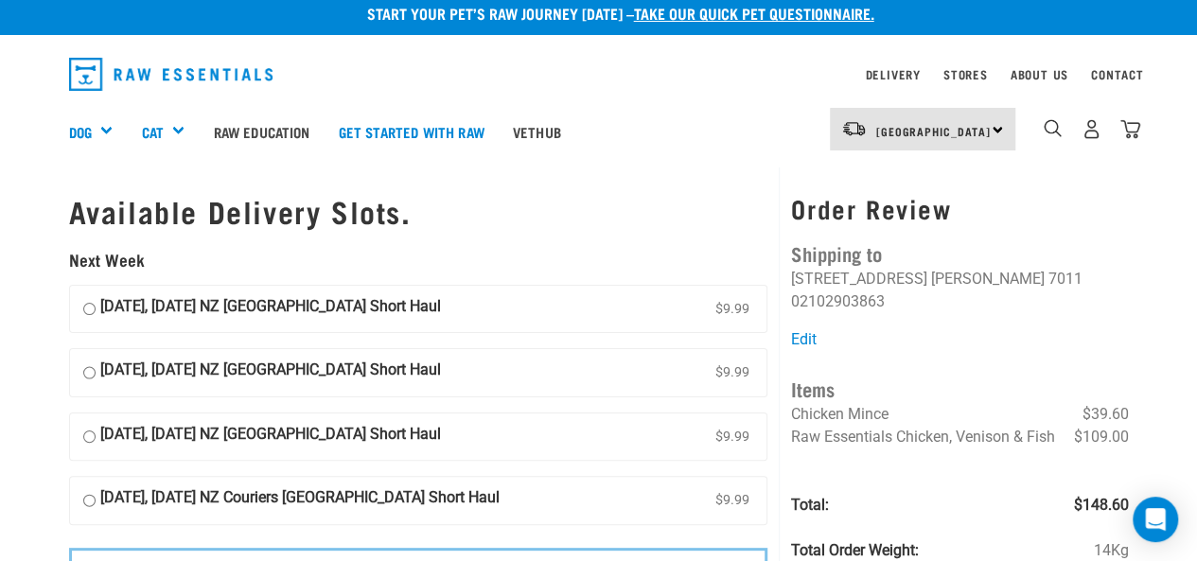
click at [89, 309] on input "[DATE], [DATE] NZ [GEOGRAPHIC_DATA] Short Haul $9.99" at bounding box center [89, 309] width 12 height 28
radio input "true"
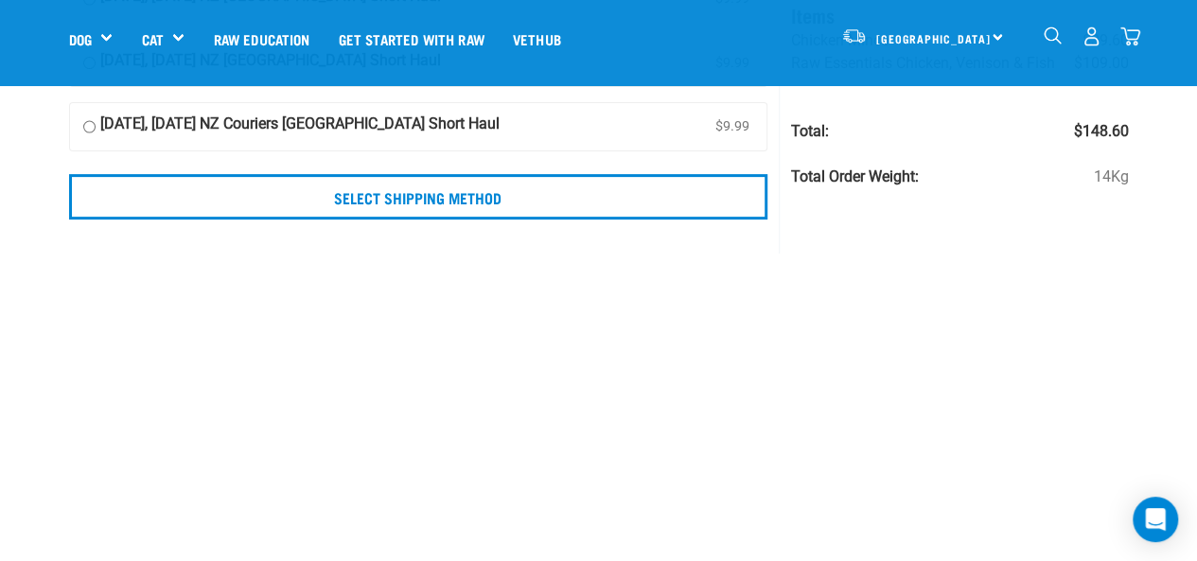
scroll to position [250, 0]
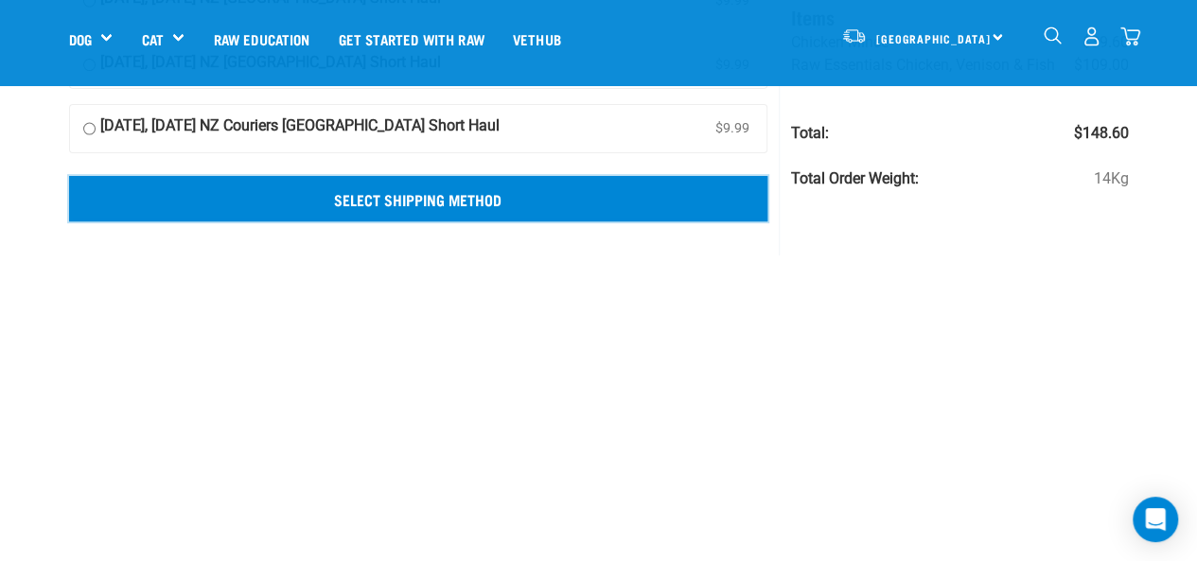
click at [384, 192] on input "Select Shipping Method" at bounding box center [418, 198] width 699 height 45
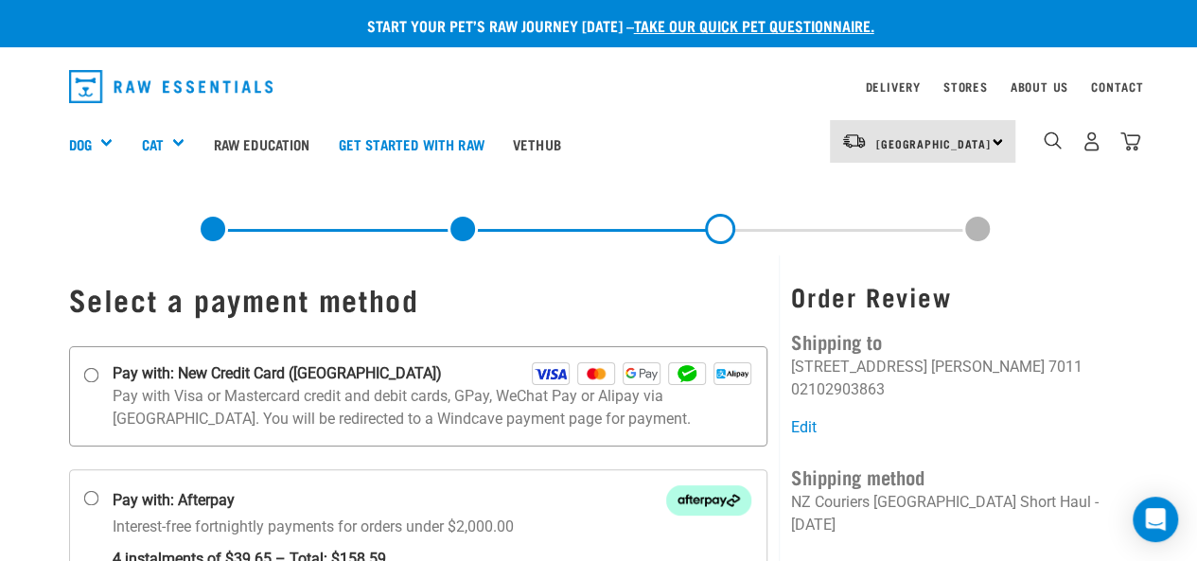
click at [83, 374] on input "Pay with: New Credit Card ([GEOGRAPHIC_DATA])" at bounding box center [90, 374] width 15 height 15
radio input "true"
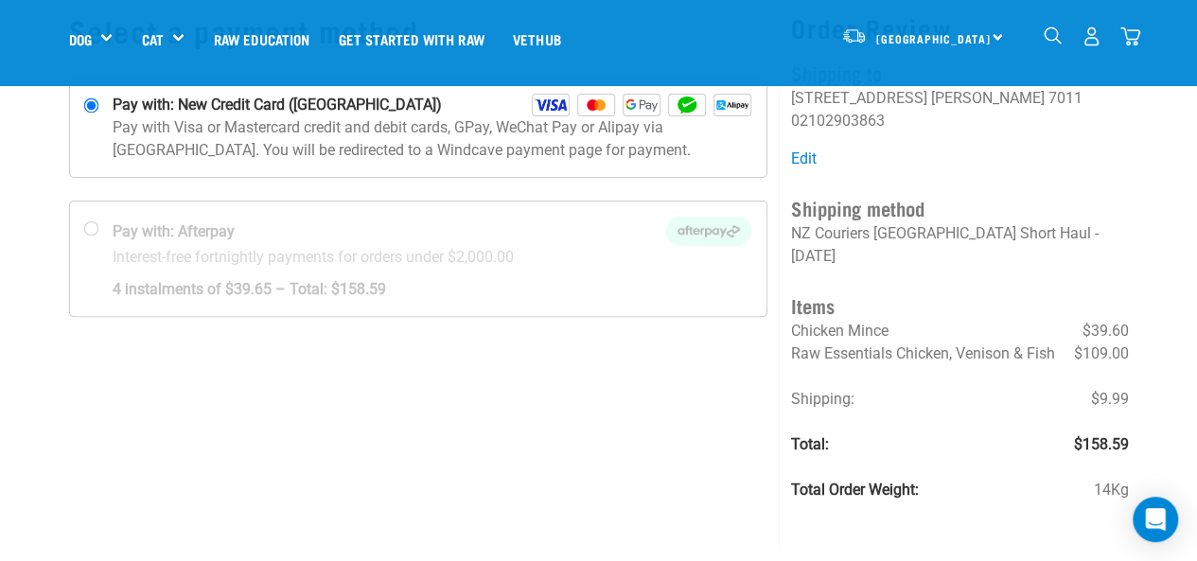
scroll to position [155, 0]
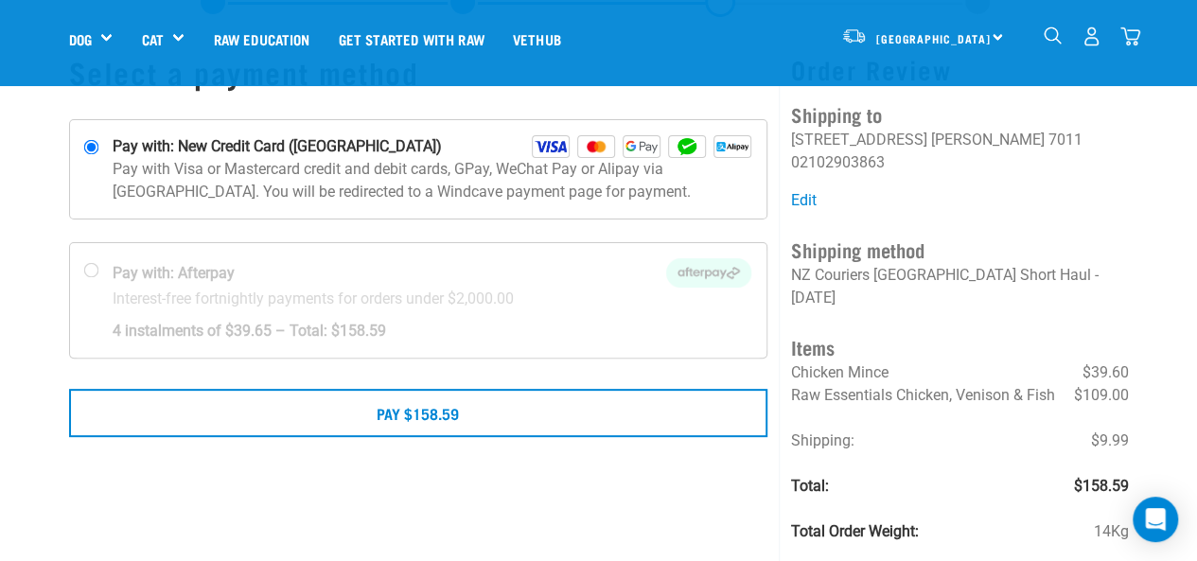
scroll to position [97, 0]
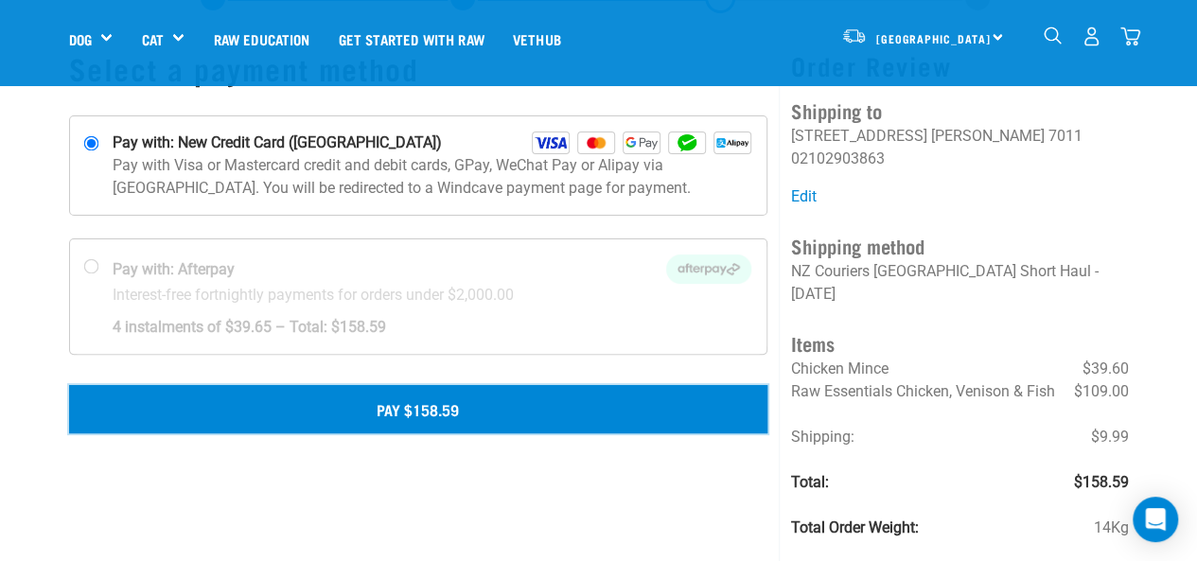
click at [363, 397] on button "Pay $158.59" at bounding box center [418, 408] width 699 height 47
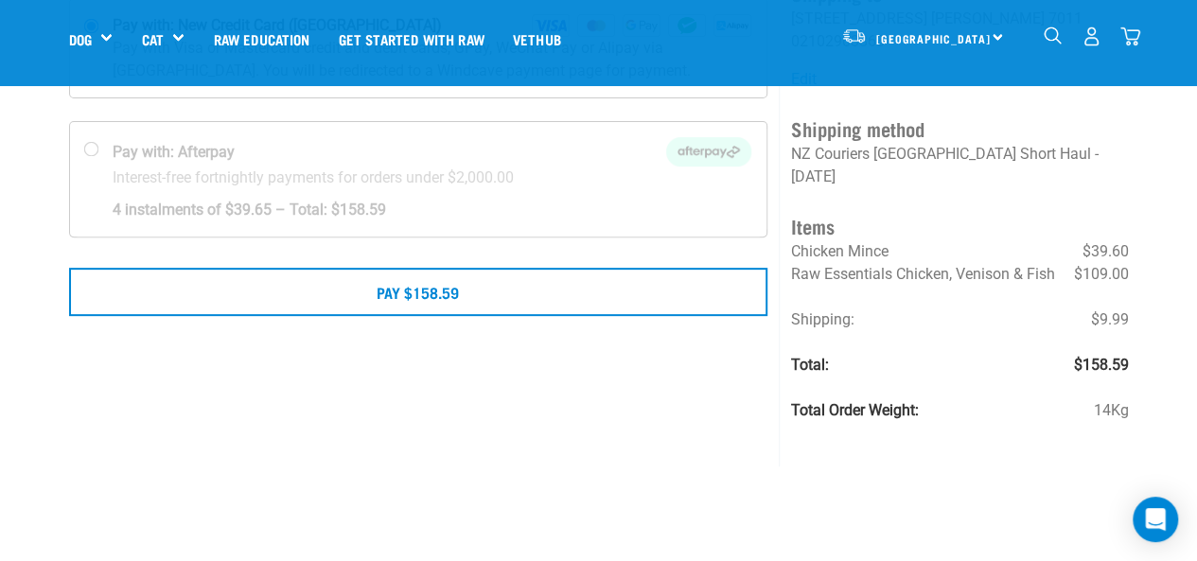
scroll to position [214, 0]
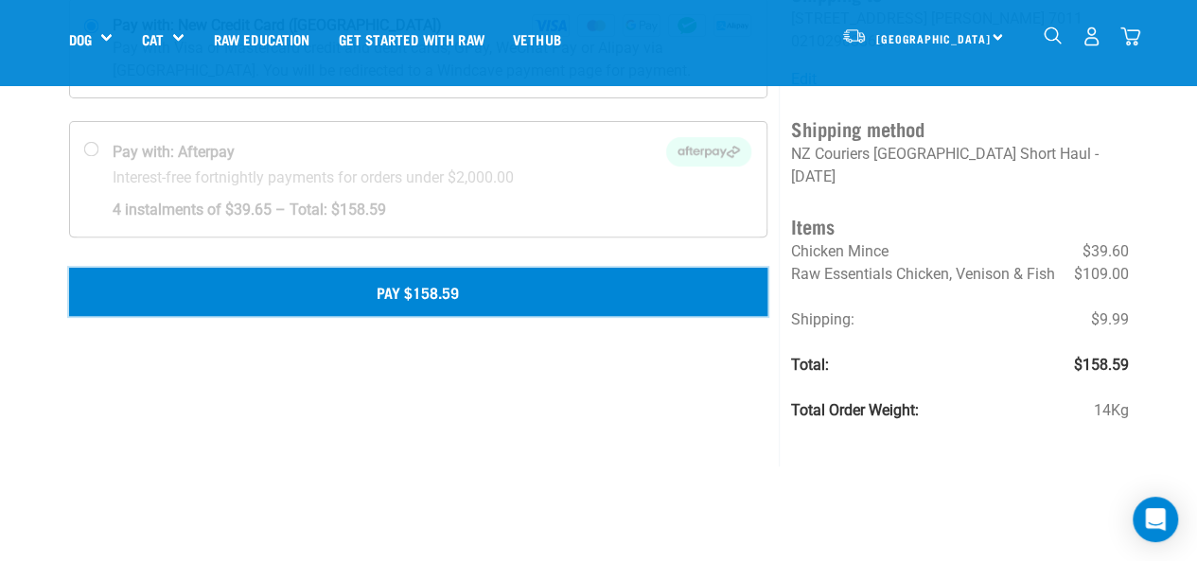
click at [438, 287] on button "Pay $158.59" at bounding box center [418, 291] width 699 height 47
